Goal: Check status: Check status

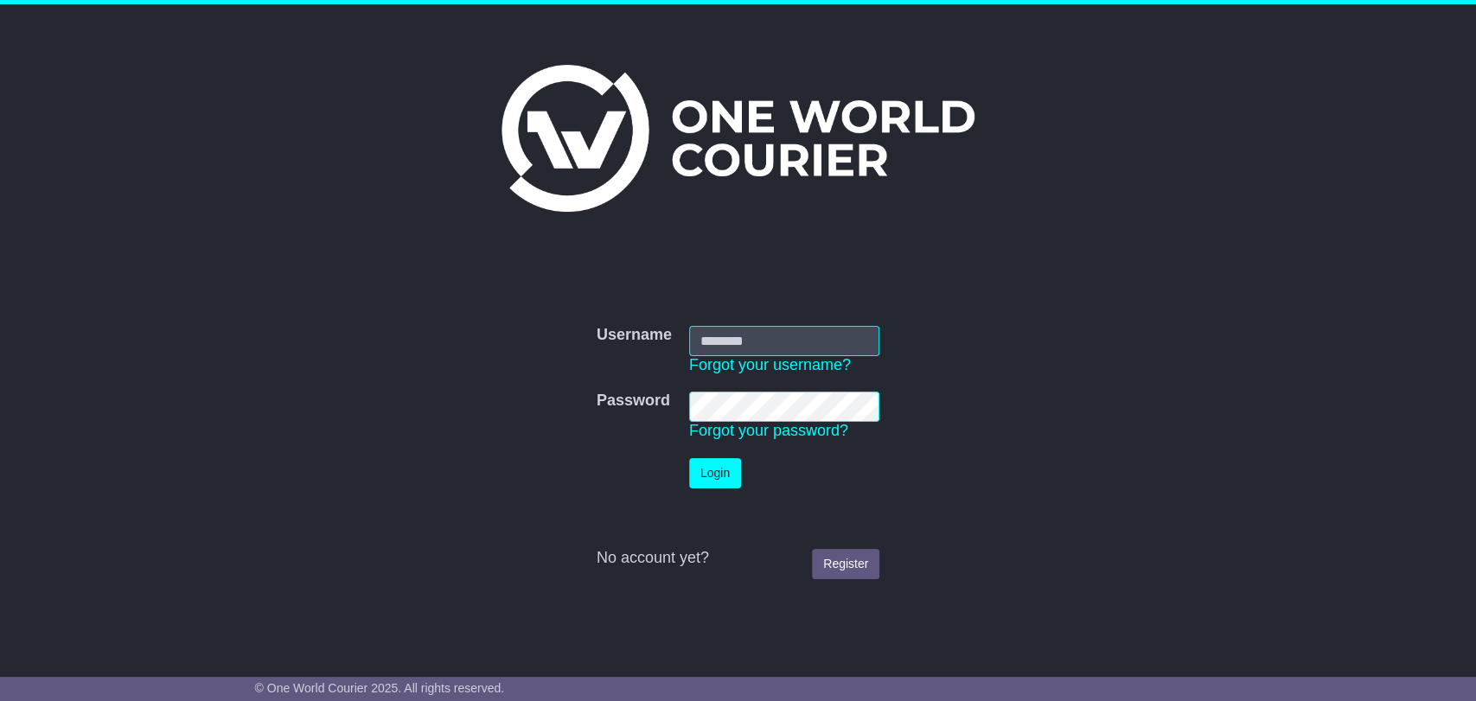
type input "**********"
click at [718, 475] on button "Login" at bounding box center [715, 473] width 52 height 30
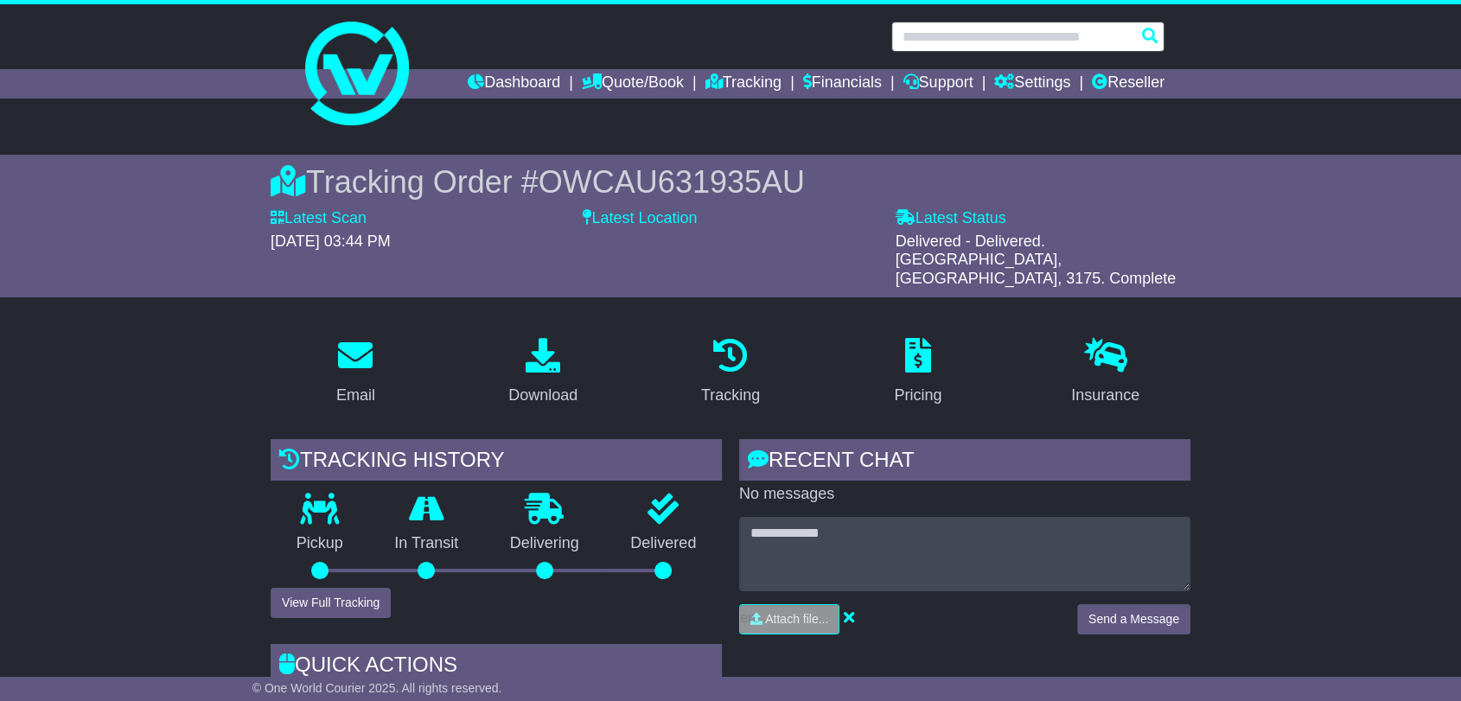
click at [963, 35] on input "text" at bounding box center [1027, 37] width 273 height 30
paste input "**********"
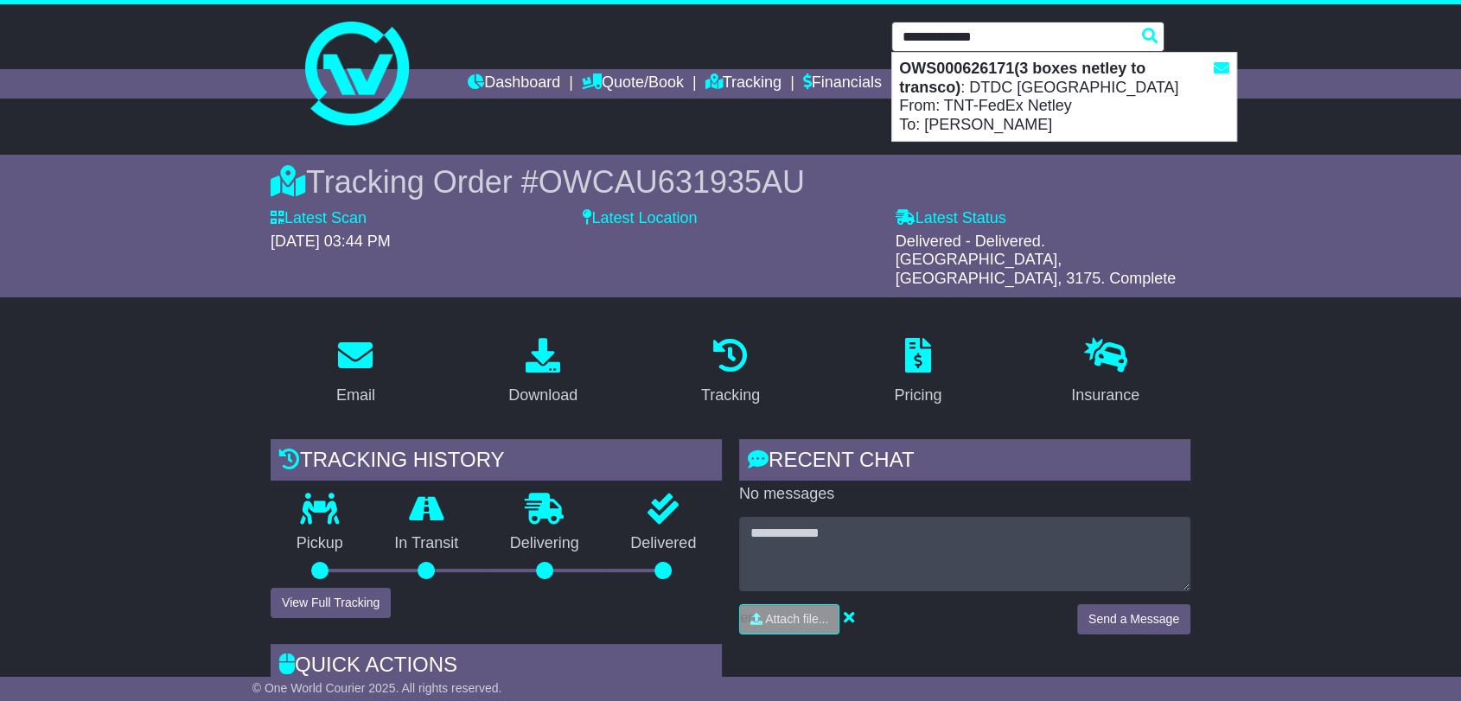
click at [1006, 112] on div "OWS000626171(3 boxes netley to transco) : DTDC [GEOGRAPHIC_DATA] From: TNT-FedE…" at bounding box center [1064, 97] width 344 height 88
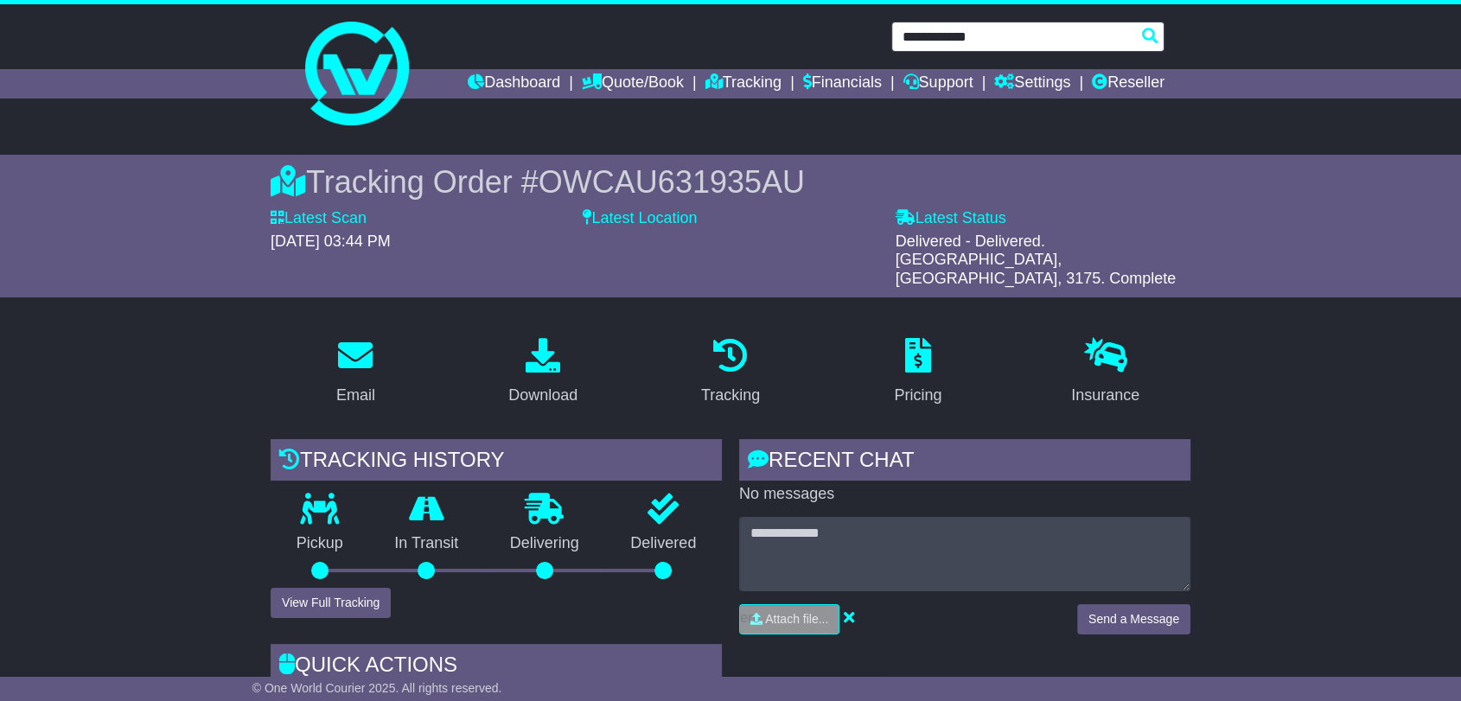
type input "**********"
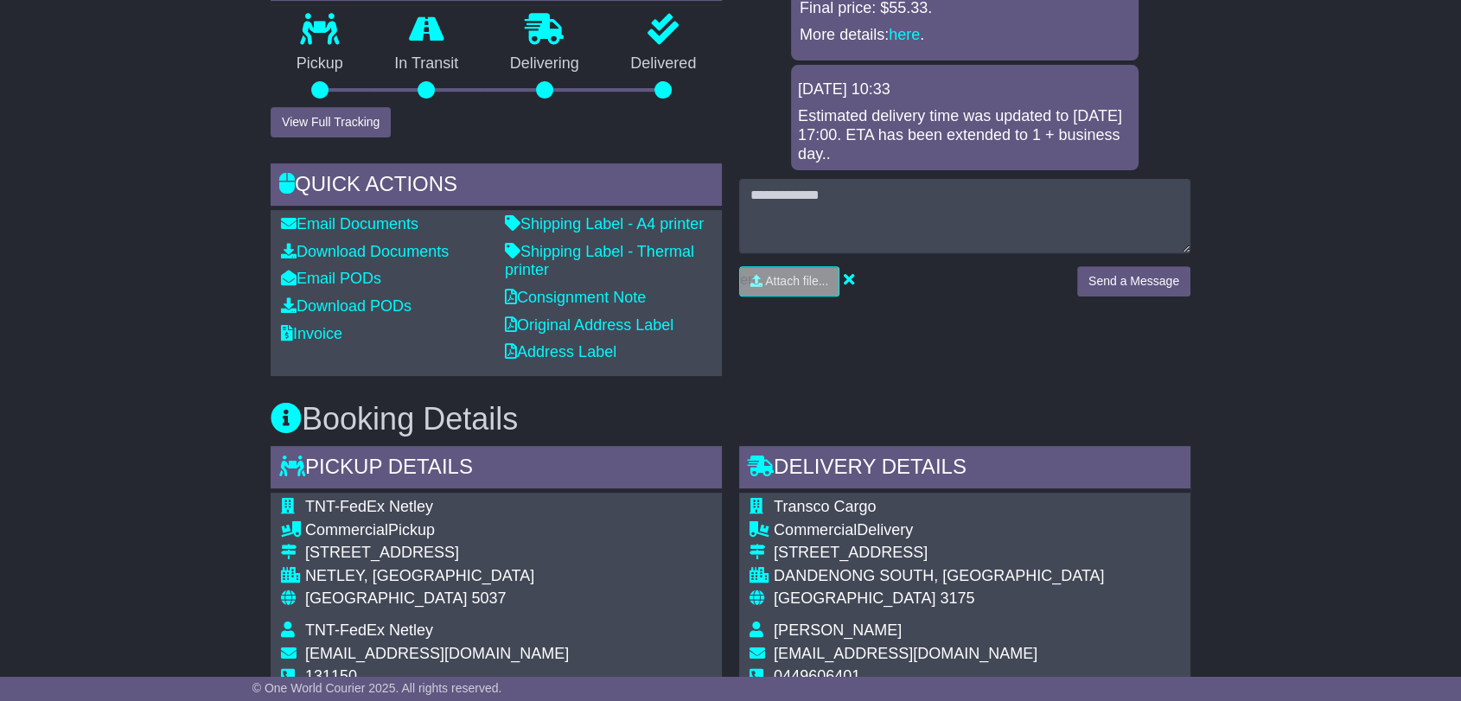
scroll to position [384, 0]
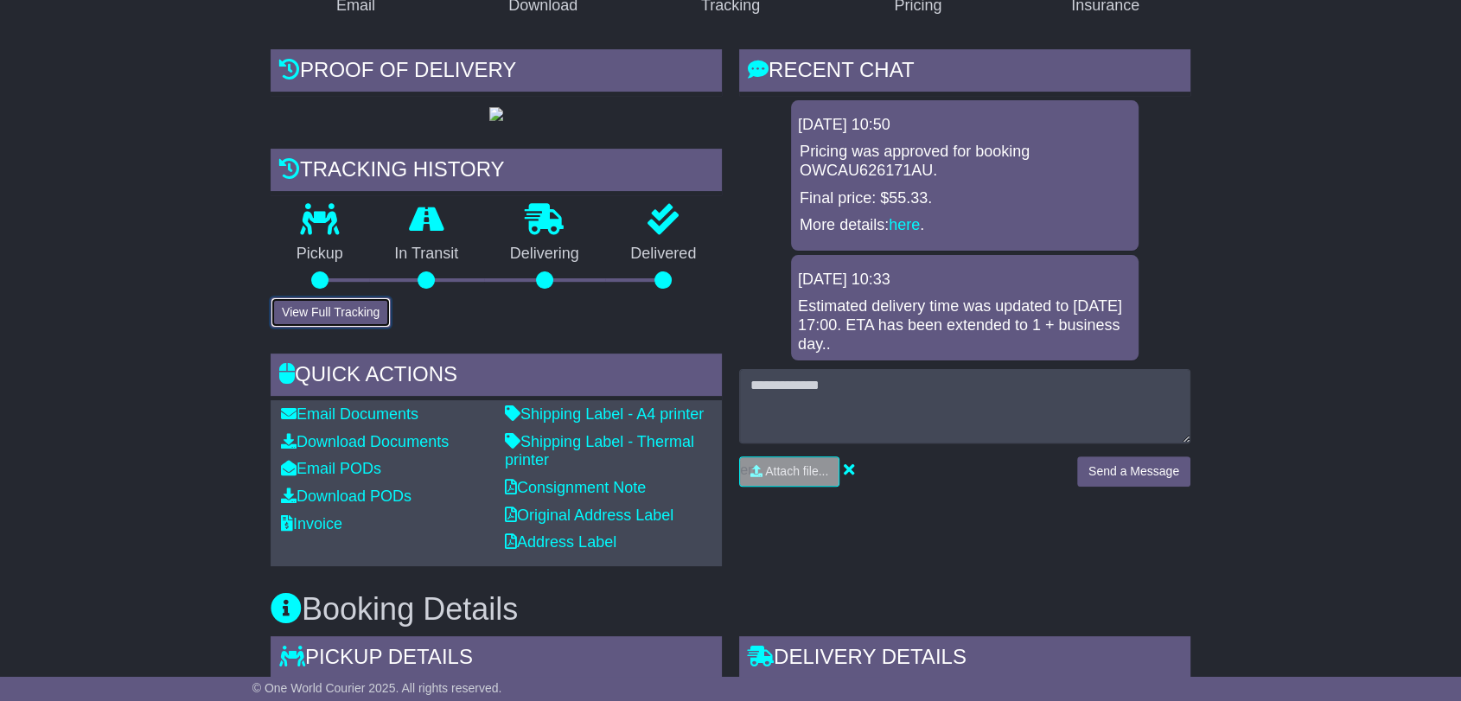
click at [370, 328] on button "View Full Tracking" at bounding box center [331, 312] width 120 height 30
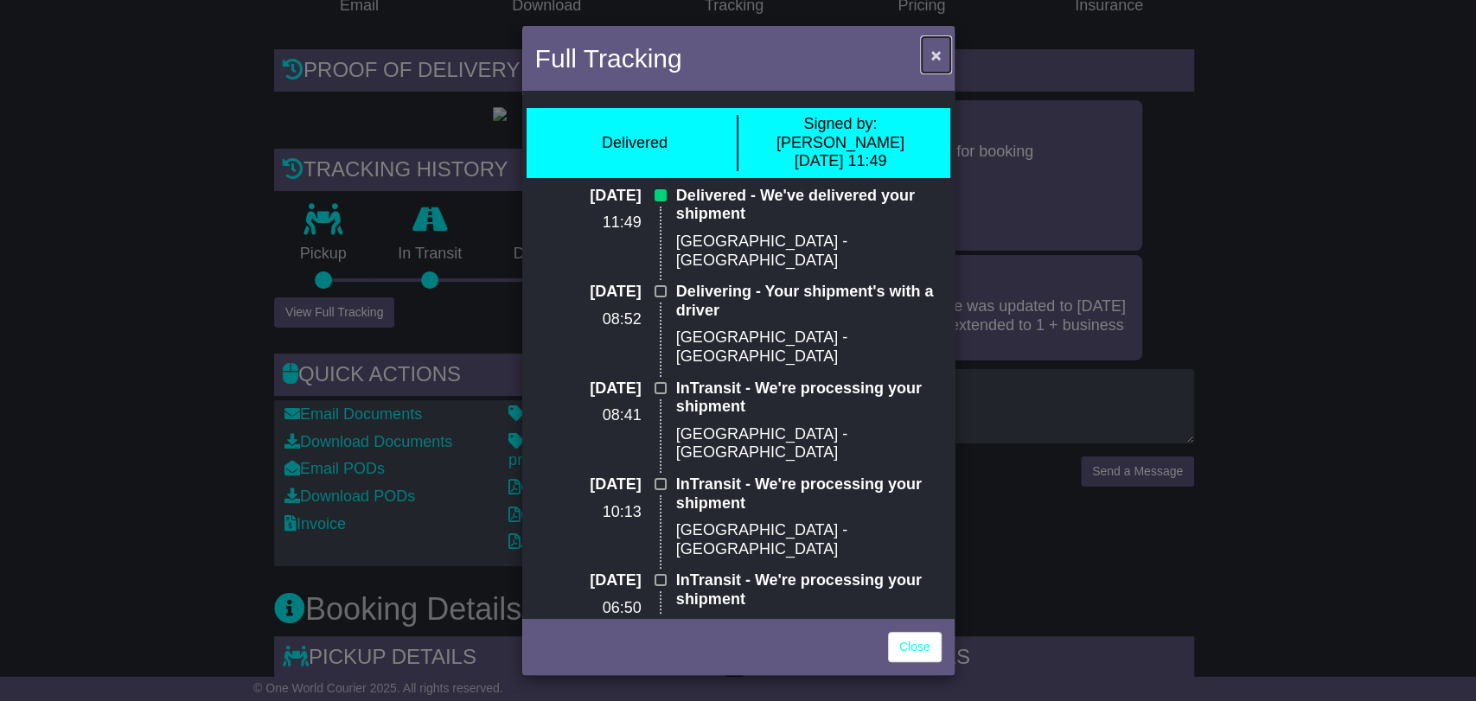
click at [941, 47] on button "×" at bounding box center [935, 54] width 28 height 35
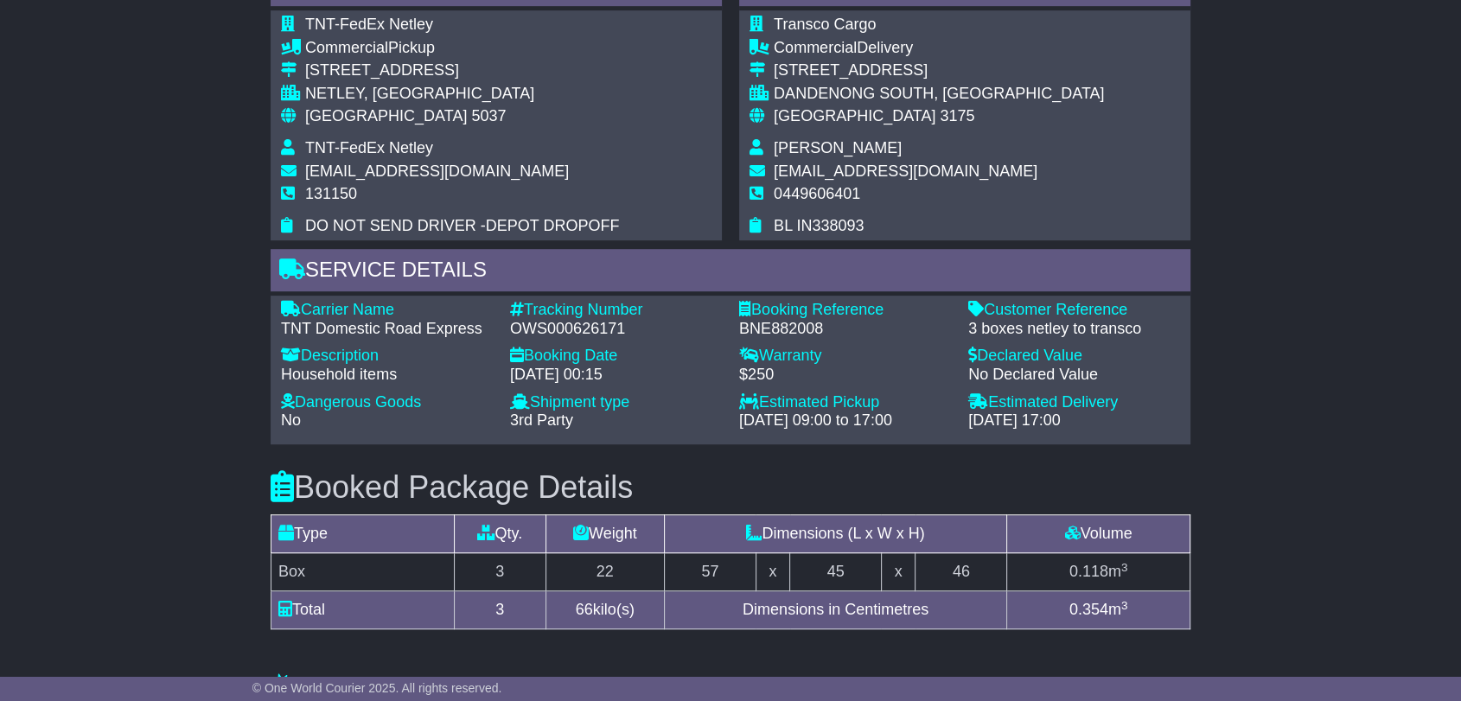
scroll to position [1248, 0]
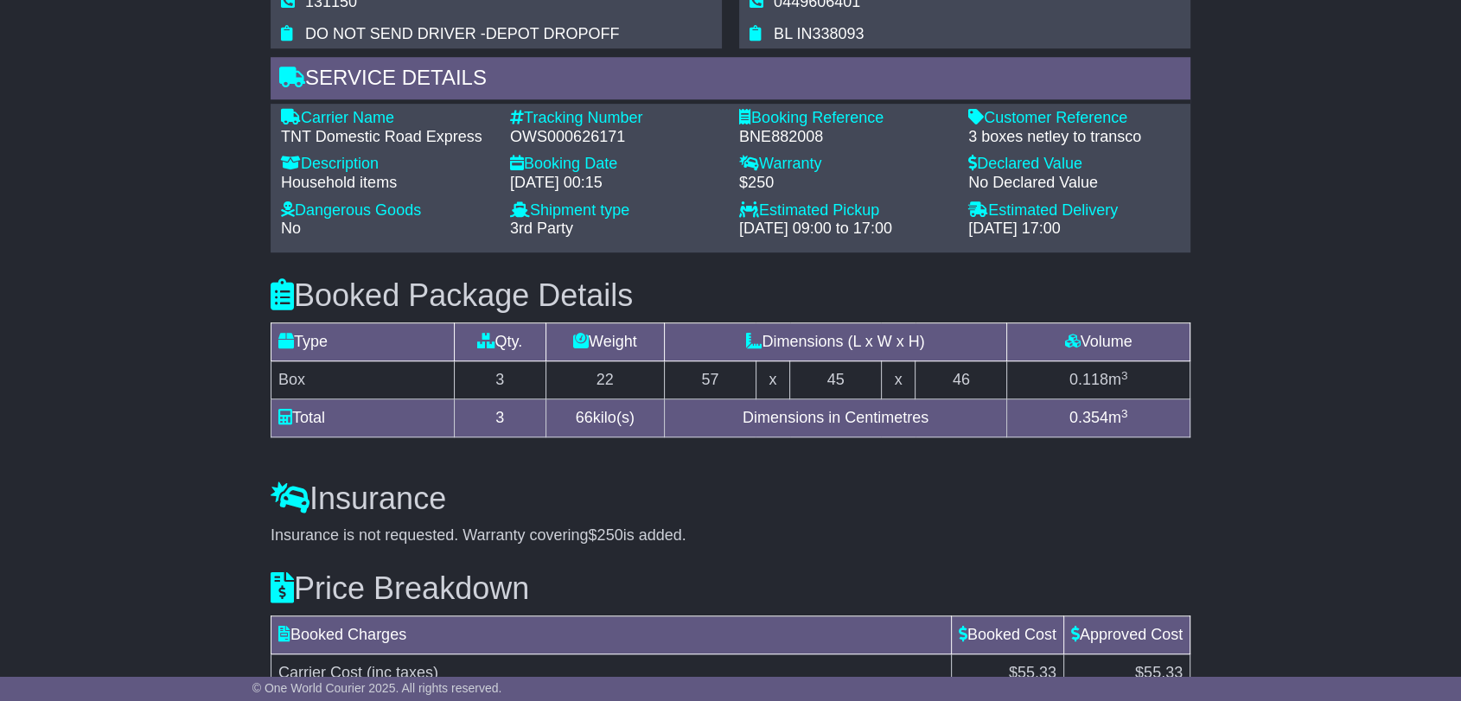
click at [566, 147] on div "OWS000626171" at bounding box center [616, 137] width 212 height 19
copy div "OWS000626171"
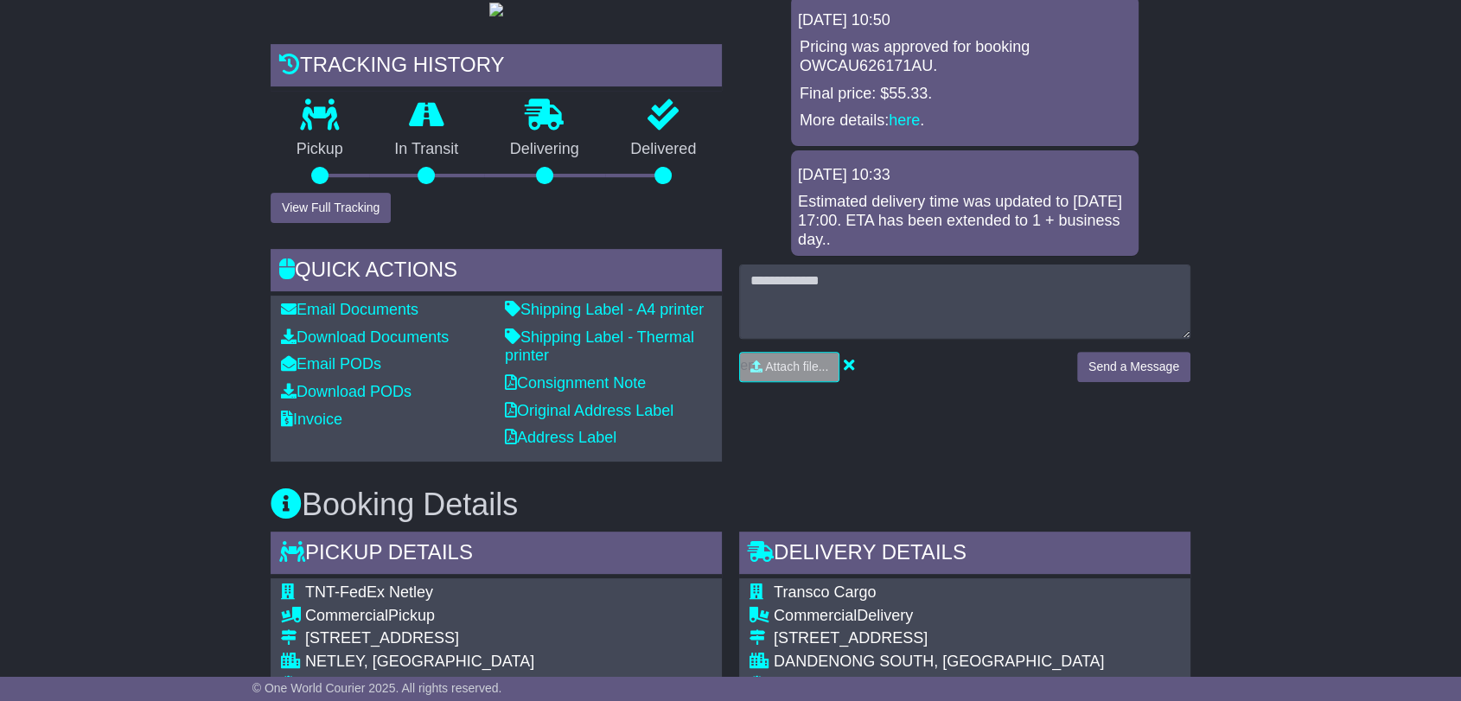
scroll to position [384, 0]
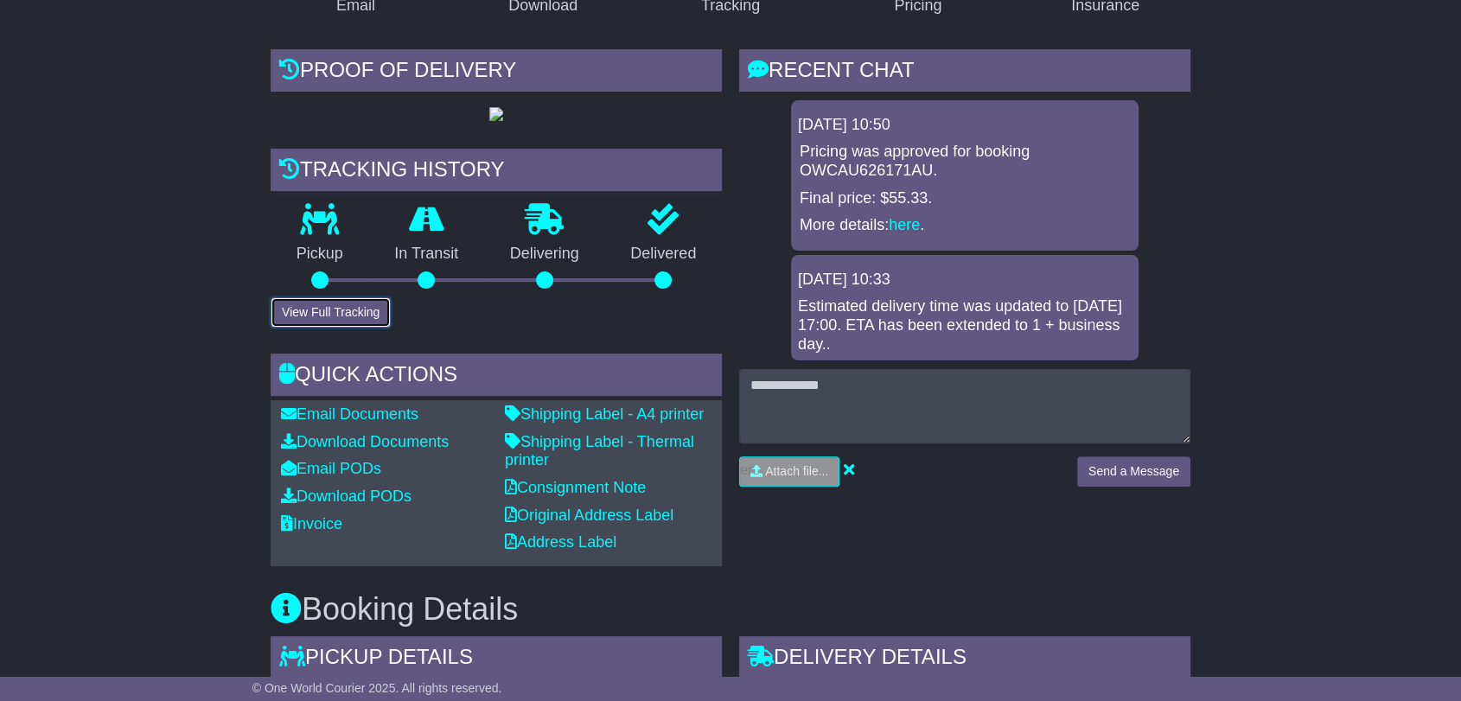
click at [343, 328] on button "View Full Tracking" at bounding box center [331, 312] width 120 height 30
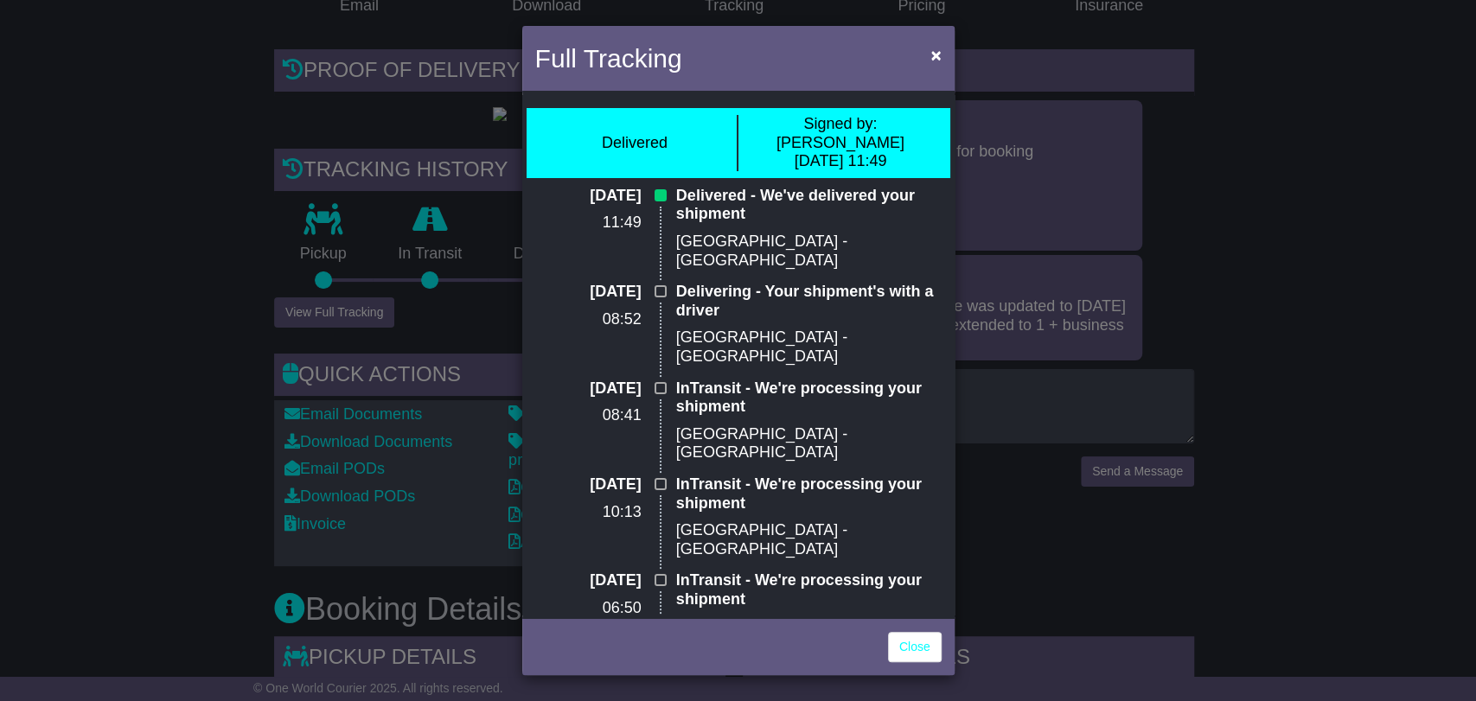
click at [343, 358] on div "Full Tracking × Delivered Signed by: Kaushika 29 Jul 2025 11:49 29 Jul 2025 11:…" at bounding box center [738, 350] width 1476 height 701
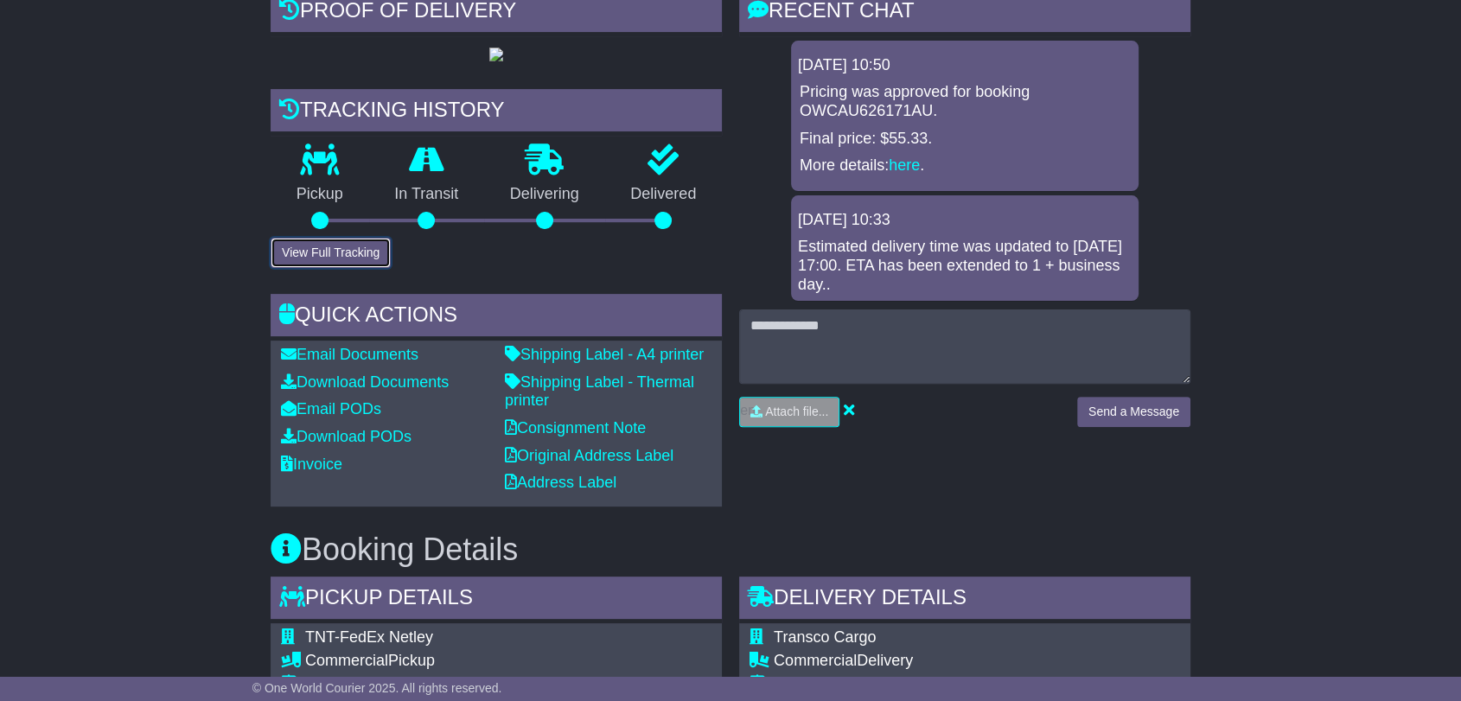
scroll to position [288, 0]
